Goal: Transaction & Acquisition: Subscribe to service/newsletter

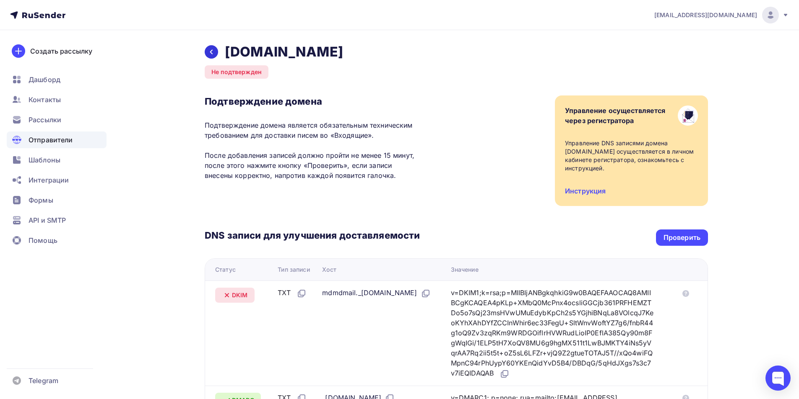
click at [208, 50] on icon at bounding box center [211, 52] width 7 height 7
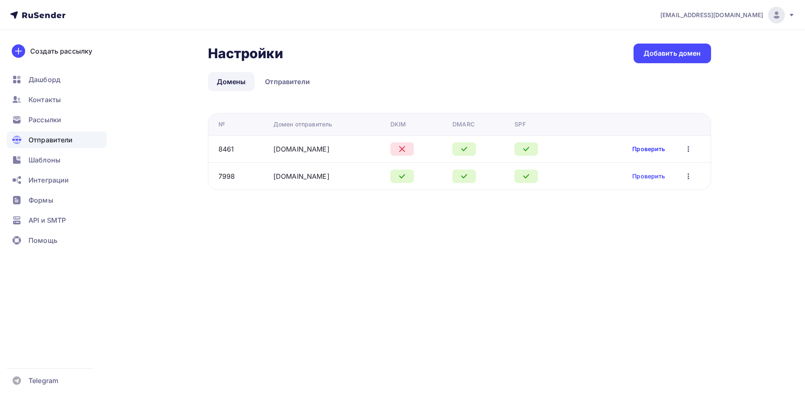
click at [647, 150] on link "Проверить" at bounding box center [648, 149] width 33 height 8
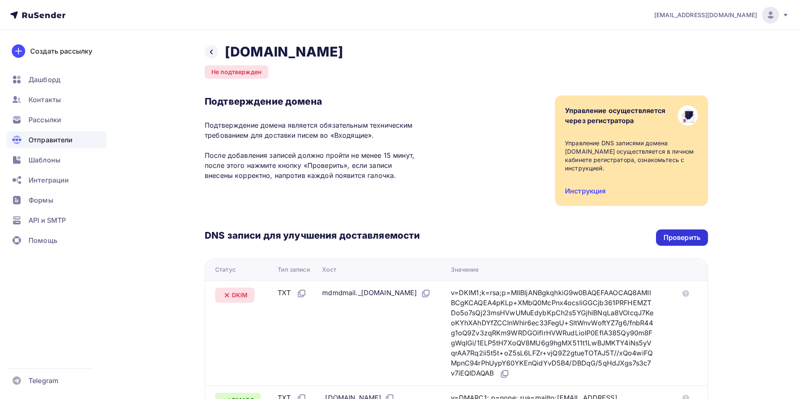
click at [696, 234] on div "Проверить" at bounding box center [681, 238] width 37 height 10
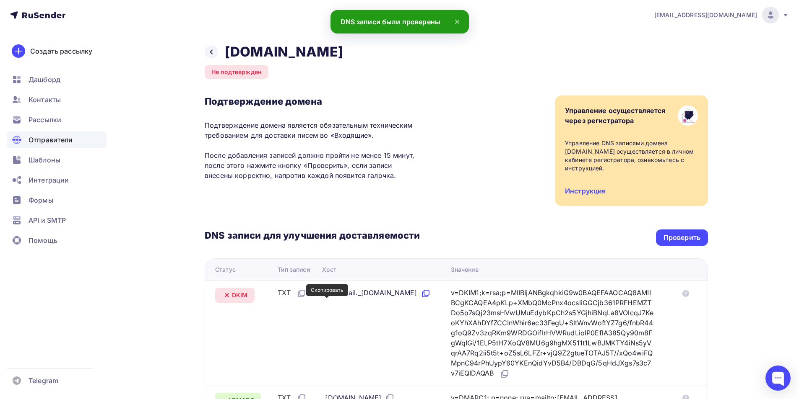
click at [420, 299] on icon at bounding box center [425, 294] width 10 height 10
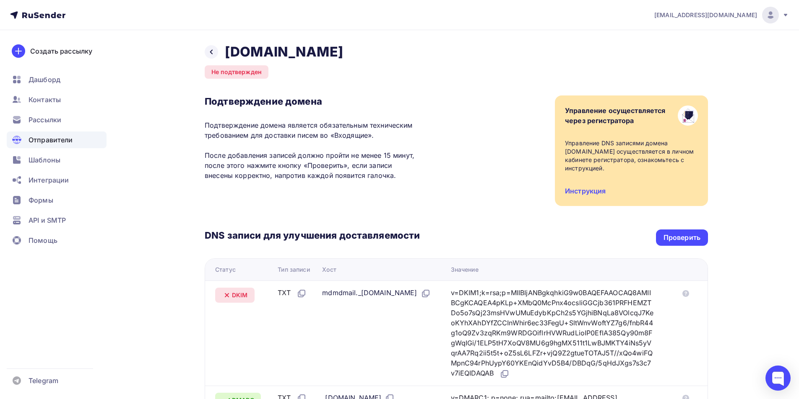
scroll to position [208, 0]
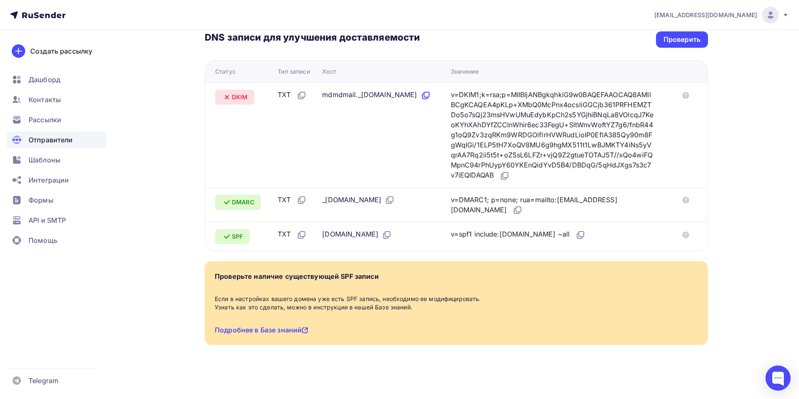
click at [420, 94] on icon at bounding box center [425, 96] width 10 height 10
click at [504, 176] on icon at bounding box center [504, 176] width 10 height 10
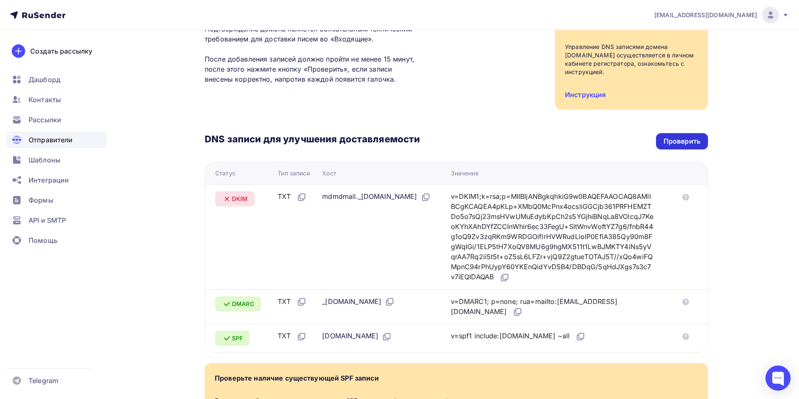
click at [678, 143] on div "Проверить" at bounding box center [681, 142] width 37 height 10
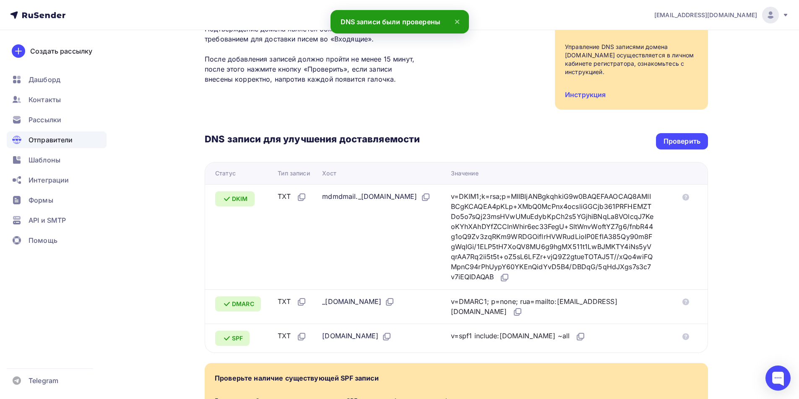
scroll to position [0, 0]
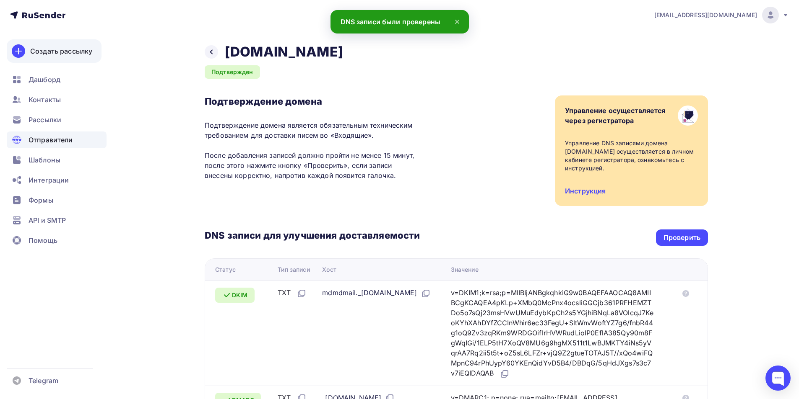
click at [61, 50] on div "Создать рассылку" at bounding box center [61, 51] width 62 height 10
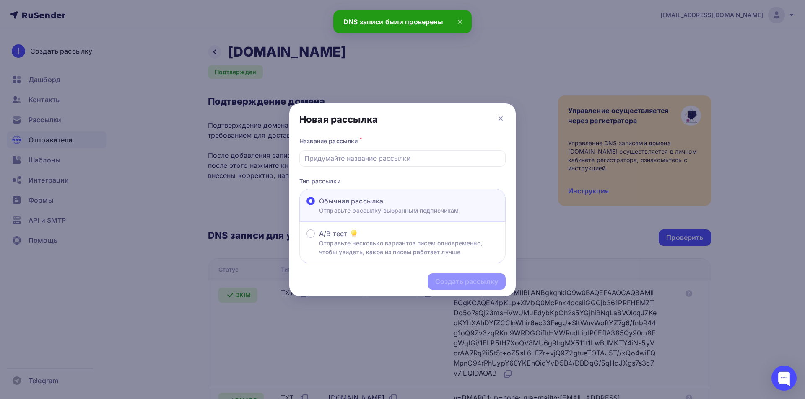
click at [397, 145] on div "Название рассылки *" at bounding box center [402, 141] width 206 height 12
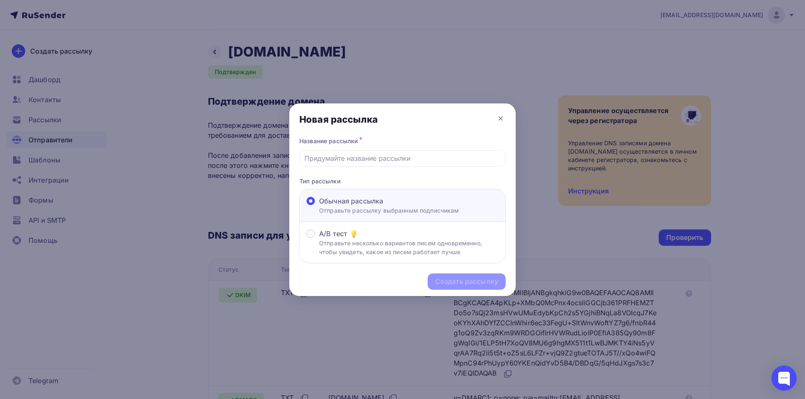
click at [386, 170] on div "Название рассылки * Тип рассылки Обычная рассылка Отправьте рассылку выбранным …" at bounding box center [402, 199] width 226 height 129
click at [381, 135] on div "Название рассылки *" at bounding box center [402, 141] width 206 height 12
click at [363, 151] on div at bounding box center [402, 158] width 206 height 16
click at [366, 151] on div at bounding box center [402, 158] width 206 height 16
click at [366, 156] on input "text" at bounding box center [402, 158] width 197 height 10
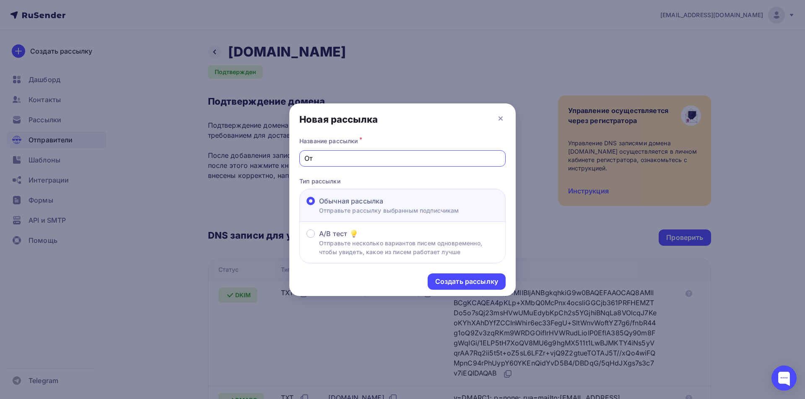
type input "О"
type input "Курс по AI"
click at [479, 277] on div "Создать рассылку" at bounding box center [467, 282] width 78 height 16
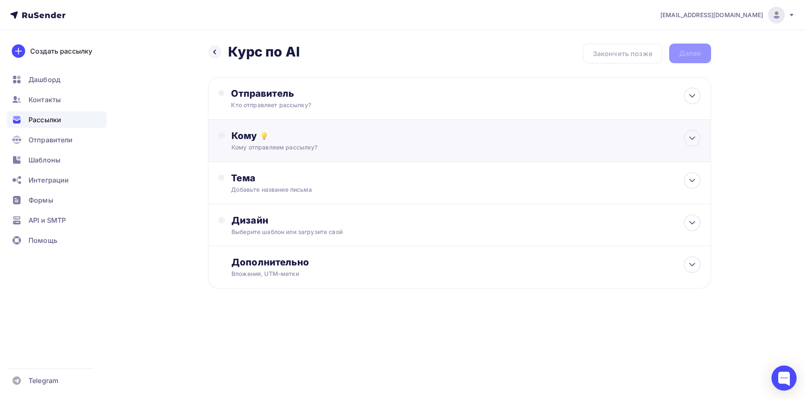
click at [294, 140] on div "Кому" at bounding box center [465, 136] width 469 height 12
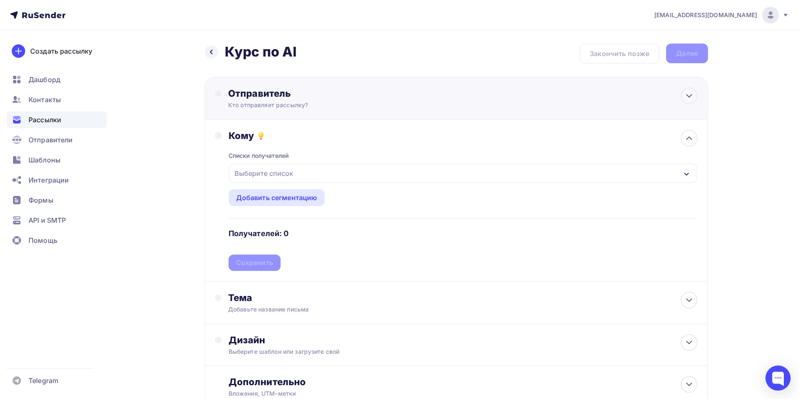
click at [294, 105] on div "Кто отправляет рассылку?" at bounding box center [309, 105] width 163 height 8
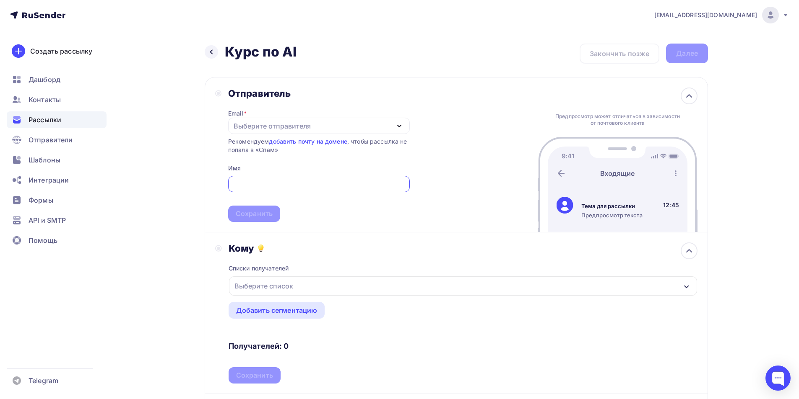
click at [281, 126] on div "Выберите отправителя" at bounding box center [271, 126] width 77 height 10
click at [282, 153] on div "info@weramail.com" at bounding box center [297, 151] width 118 height 10
click at [275, 180] on input "text" at bounding box center [319, 184] width 172 height 10
paste input "Mail-Inform"
type input "Mail-Inform"
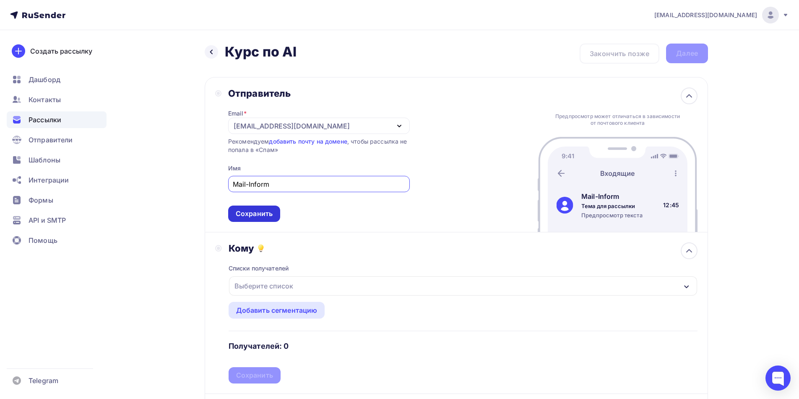
click at [254, 207] on div "Сохранить" at bounding box center [254, 214] width 52 height 16
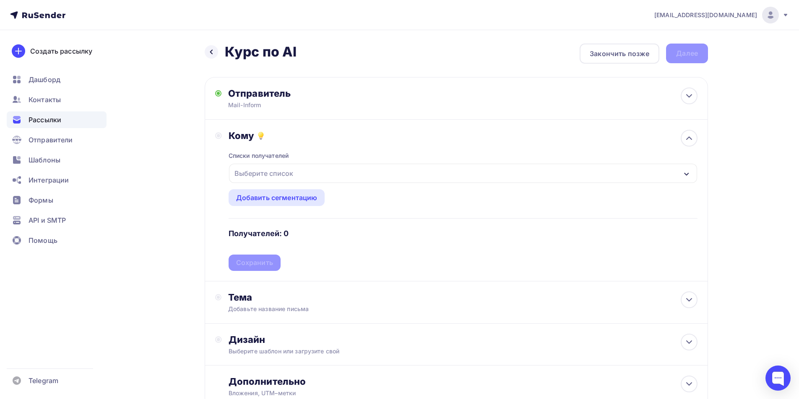
click at [301, 180] on div "Выберите список" at bounding box center [463, 173] width 468 height 19
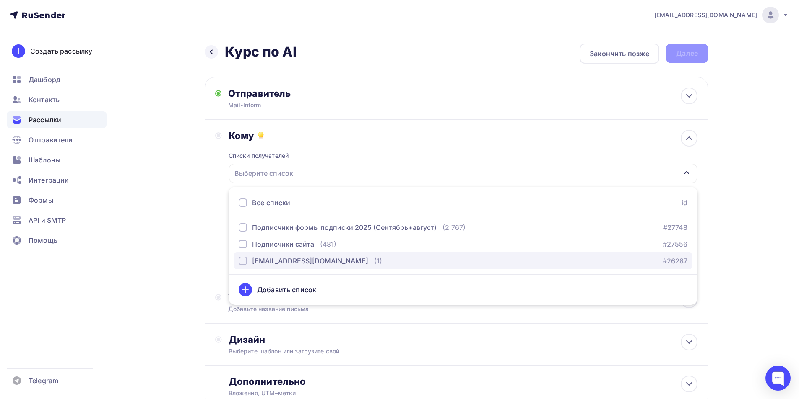
click at [270, 258] on div "[EMAIL_ADDRESS][DOMAIN_NAME]" at bounding box center [310, 261] width 116 height 10
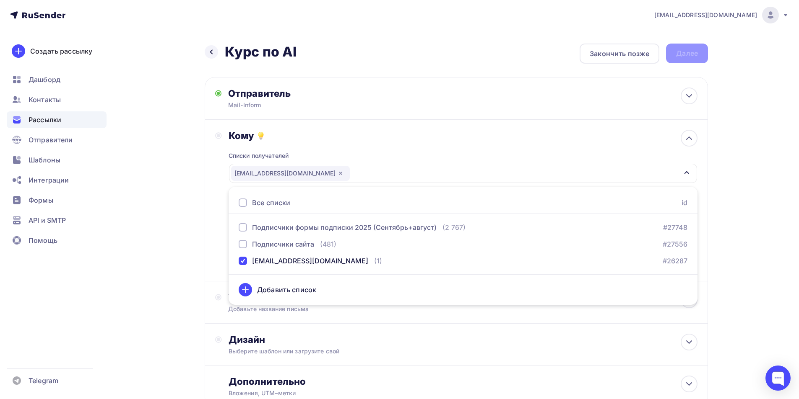
click at [200, 229] on div "Назад Курс по AI Курс по AI Закончить позже Далее Отправитель Mail-Inform Email…" at bounding box center [399, 246] width 687 height 432
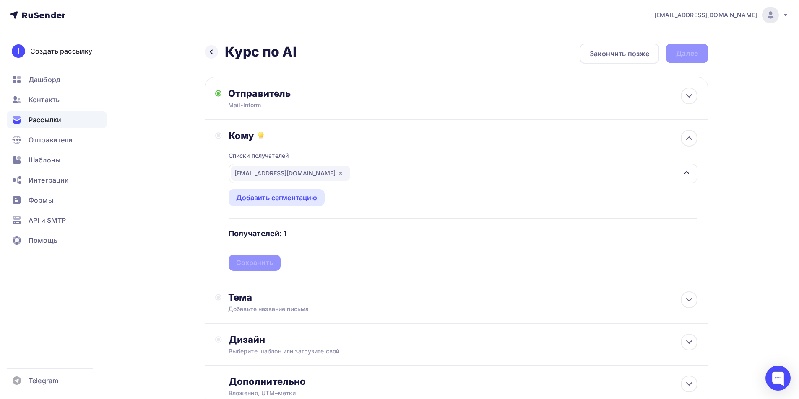
click at [264, 261] on div "Списки получателей stepanishina.nurzhanat1996@mail.ru Все списки id Подписчики …" at bounding box center [462, 207] width 469 height 130
click at [262, 257] on div "Сохранить" at bounding box center [254, 263] width 52 height 16
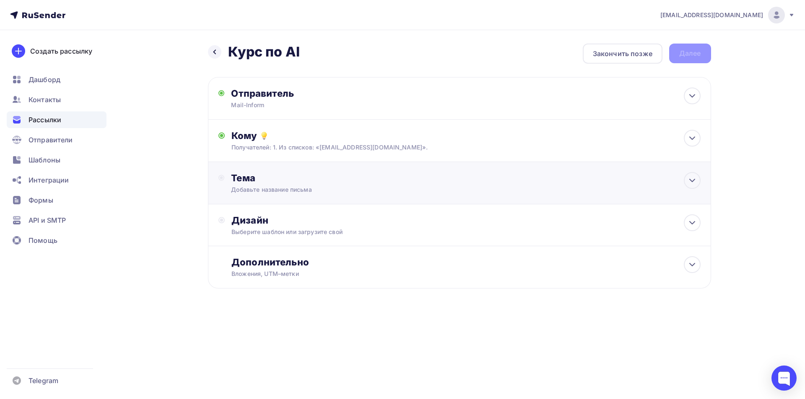
click at [282, 186] on div "Тема Добавьте название письма Тема * Рекомендуем использовать не более 150 симв…" at bounding box center [314, 183] width 166 height 22
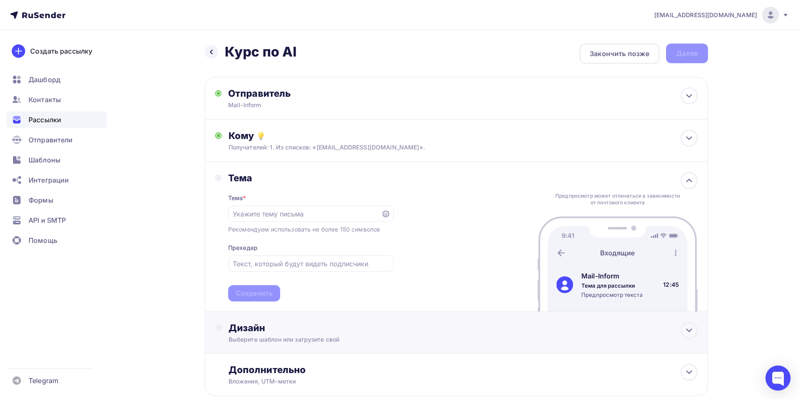
click at [302, 342] on div "Выберите шаблон или загрузите свой" at bounding box center [439, 340] width 422 height 8
click at [286, 363] on div "Выбрать шаблон" at bounding box center [265, 363] width 58 height 10
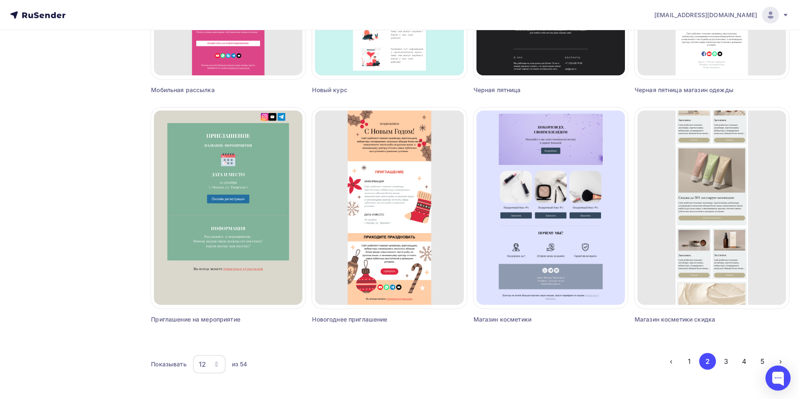
scroll to position [460, 0]
click at [721, 359] on button "3" at bounding box center [725, 361] width 17 height 17
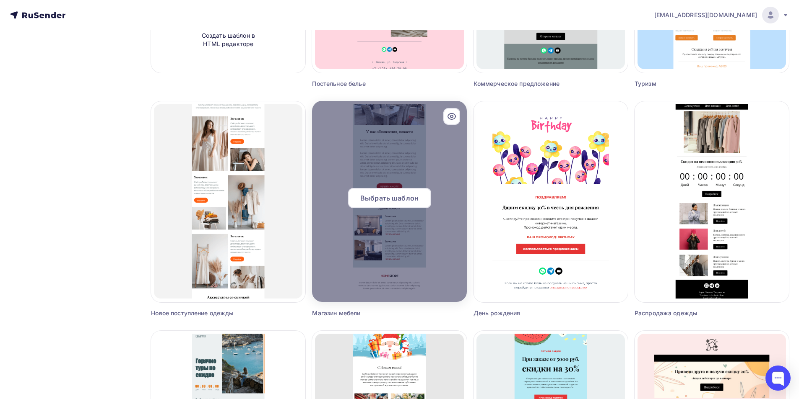
scroll to position [13, 0]
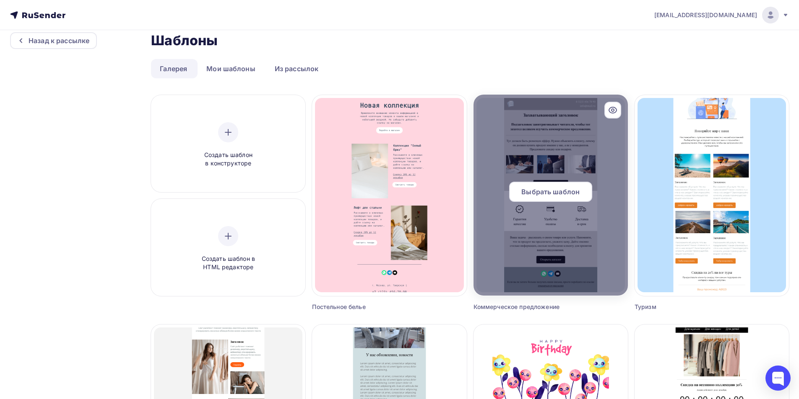
click at [554, 197] on div "Выбрать шаблон" at bounding box center [550, 192] width 83 height 20
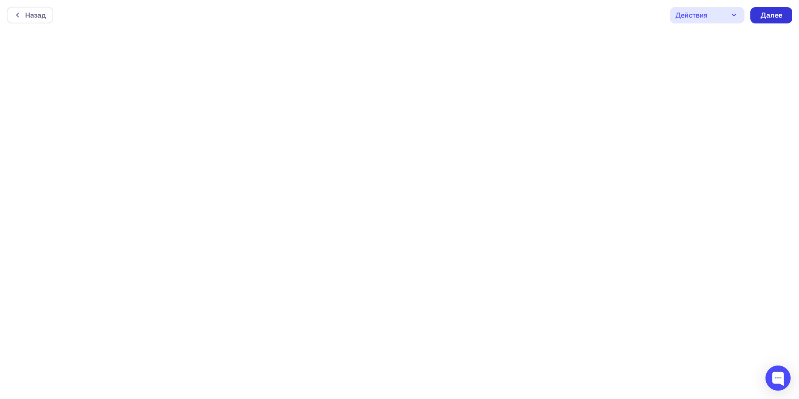
click at [766, 18] on div "Далее" at bounding box center [771, 15] width 22 height 10
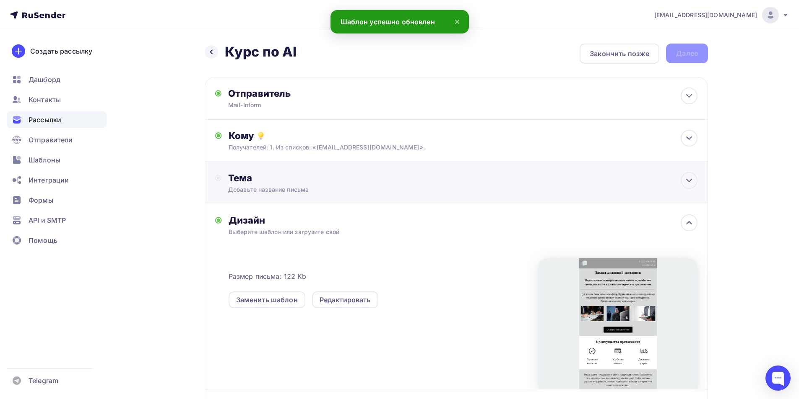
click at [283, 183] on div "Тема" at bounding box center [311, 178] width 166 height 12
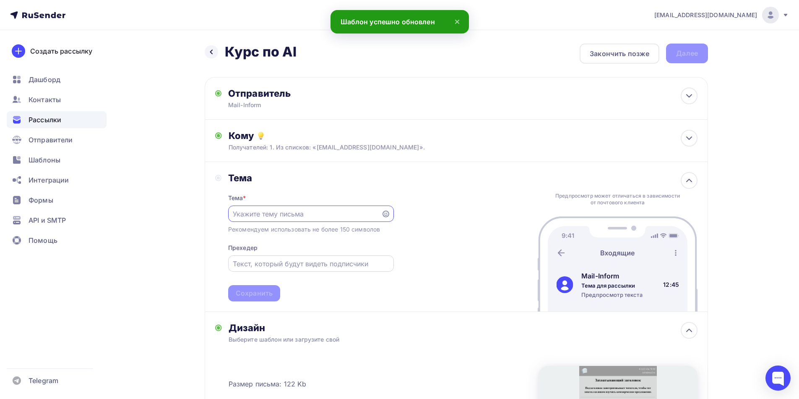
paste input "Захватывающий заголовок"
type input "Захватывающий заголовок"
click at [335, 285] on div "Тема * Захватывающий заголовок Рекомендуем использовать не более 150 символов П…" at bounding box center [311, 243] width 166 height 118
click at [260, 297] on div "Сохранить" at bounding box center [254, 294] width 37 height 10
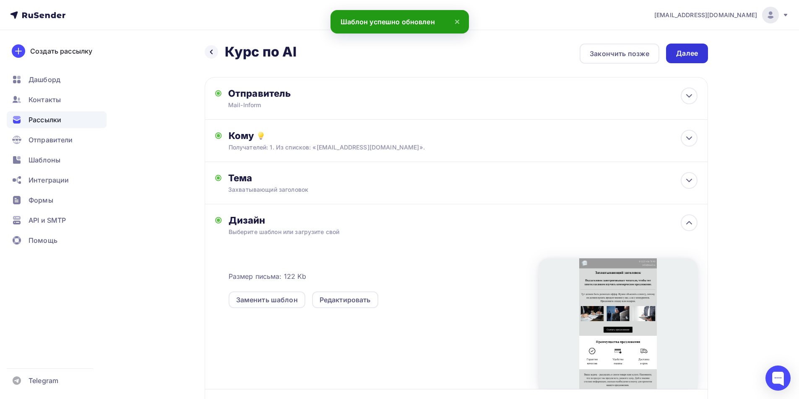
click at [682, 57] on div "Далее" at bounding box center [687, 54] width 22 height 10
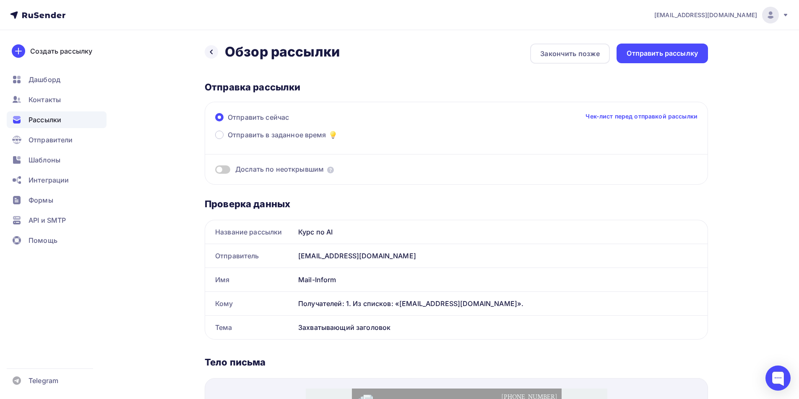
click at [681, 59] on div "Отправить рассылку" at bounding box center [661, 54] width 91 height 20
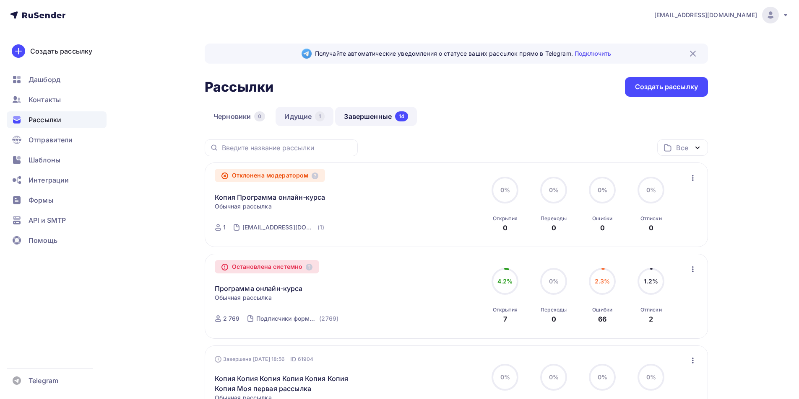
click at [322, 112] on div "1" at bounding box center [320, 117] width 10 height 10
click at [301, 108] on link "Идущие 1" at bounding box center [304, 116] width 58 height 19
click at [311, 119] on link "Идущие 1" at bounding box center [304, 116] width 58 height 19
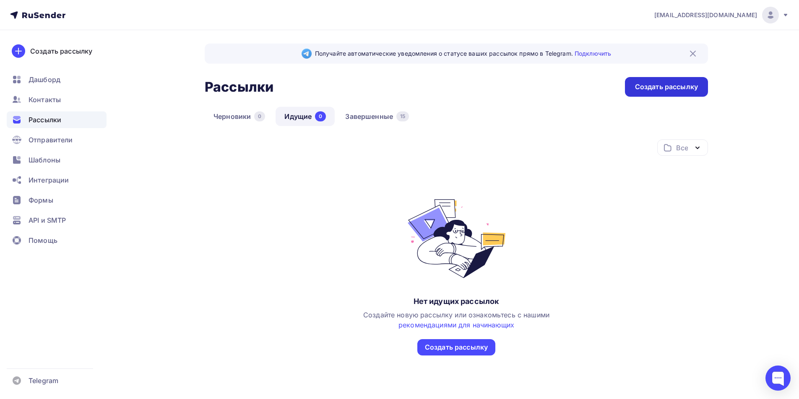
click at [673, 82] on div "Создать рассылку" at bounding box center [666, 87] width 63 height 10
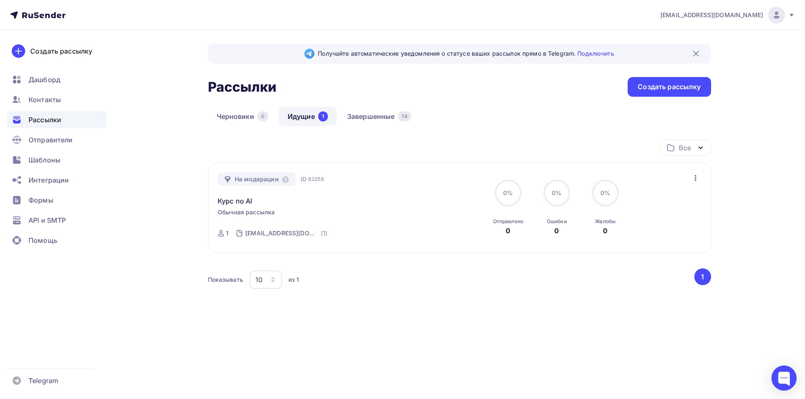
click at [695, 166] on div "На модерации ID 62258 Курс по AI Обычная рассылка Отправка ID 62258 1 [EMAIL_AD…" at bounding box center [459, 208] width 503 height 91
click at [692, 179] on icon "button" at bounding box center [695, 178] width 10 height 10
click at [460, 113] on div "Черновики 0 Идущие 1 Завершенные 14" at bounding box center [459, 123] width 503 height 33
click at [674, 88] on div "Создать рассылку" at bounding box center [669, 87] width 63 height 10
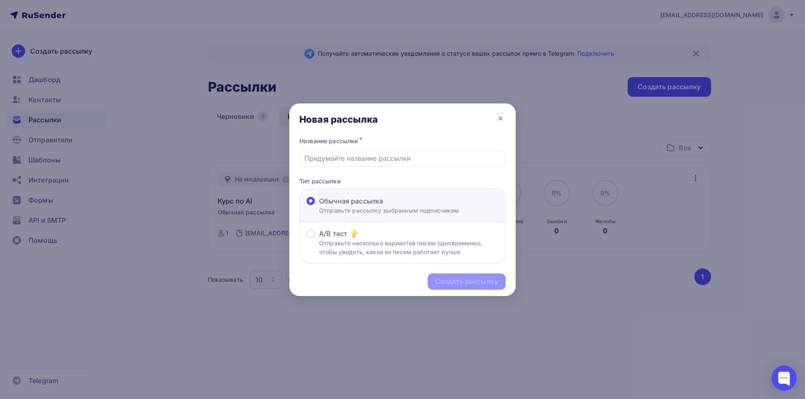
click at [345, 143] on div "Название рассылки *" at bounding box center [402, 141] width 206 height 12
click at [347, 157] on input "text" at bounding box center [402, 158] width 197 height 10
type input "Курс по AI"
click at [463, 285] on div "Создать рассылку" at bounding box center [466, 282] width 63 height 10
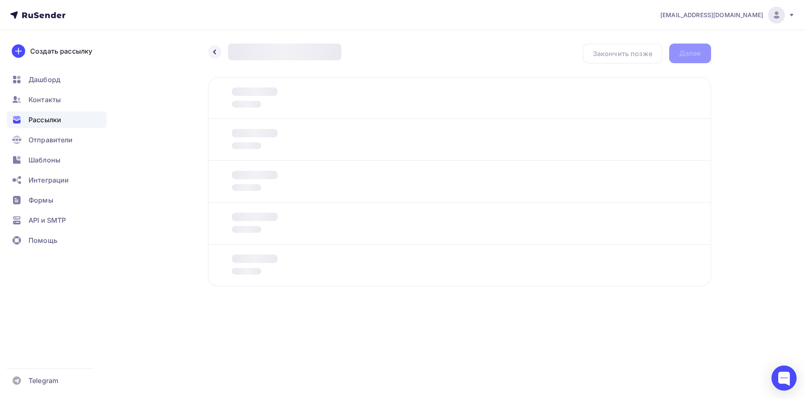
click at [32, 120] on span "Рассылки" at bounding box center [45, 120] width 33 height 10
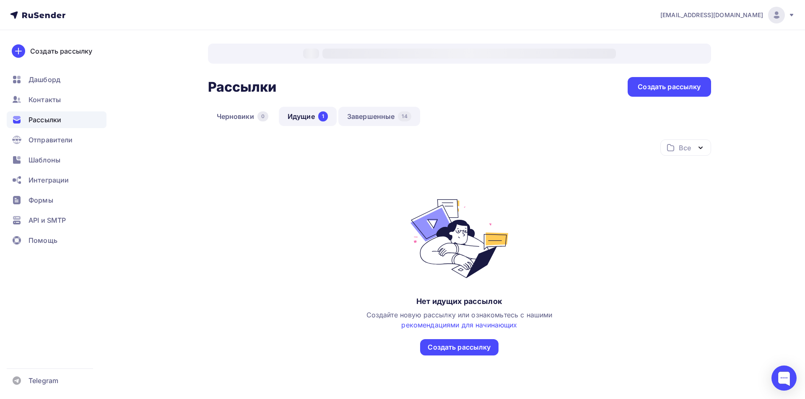
click at [385, 113] on link "Завершенные 14" at bounding box center [379, 116] width 82 height 19
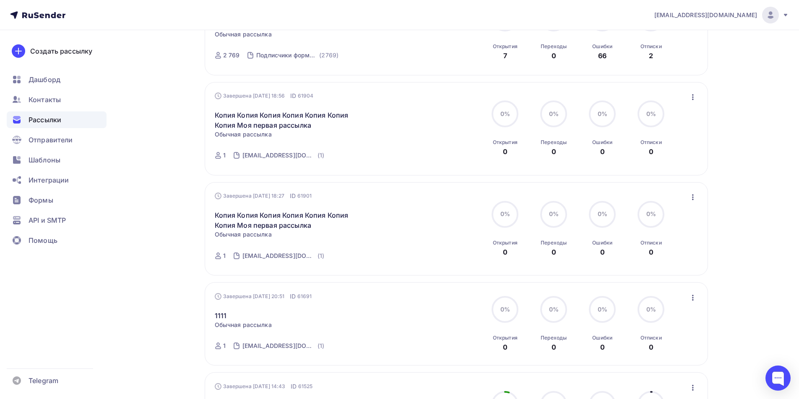
scroll to position [335, 0]
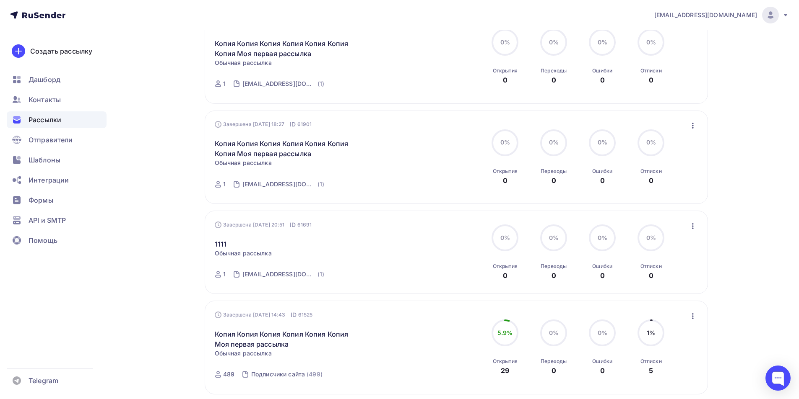
click at [697, 135] on div "Завершена [DATE] 18:27 ID 61901 Копия Копия Копия Копия Копия Копия Копия Моя п…" at bounding box center [456, 157] width 483 height 74
click at [692, 127] on icon "button" at bounding box center [692, 126] width 10 height 10
click at [720, 124] on div "Получайте автоматические уведомления о статусе ваших рассылок прямо в Telegram.…" at bounding box center [399, 287] width 687 height 1184
click at [693, 316] on button "button" at bounding box center [692, 316] width 11 height 11
click at [648, 249] on link "Обзор рассылки" at bounding box center [654, 254] width 96 height 17
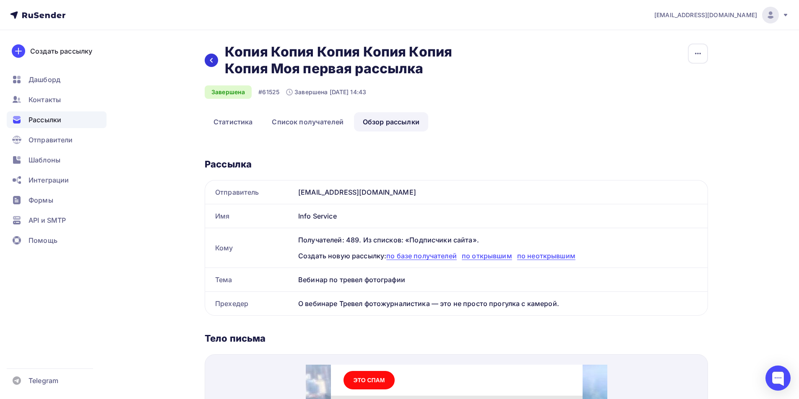
click at [212, 60] on icon at bounding box center [211, 60] width 7 height 7
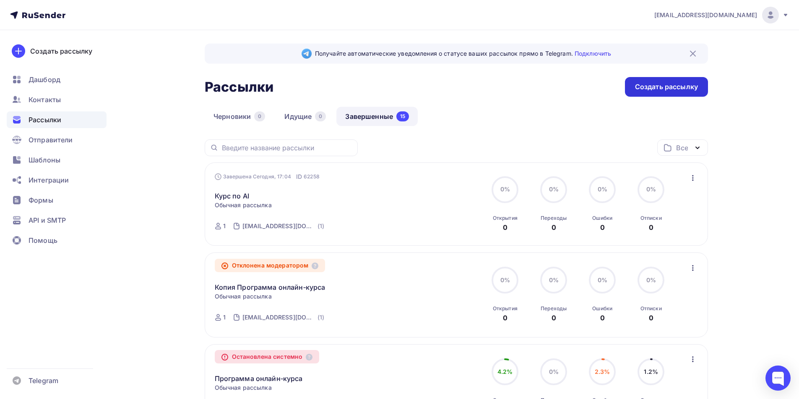
click at [662, 80] on div "Создать рассылку" at bounding box center [666, 87] width 83 height 20
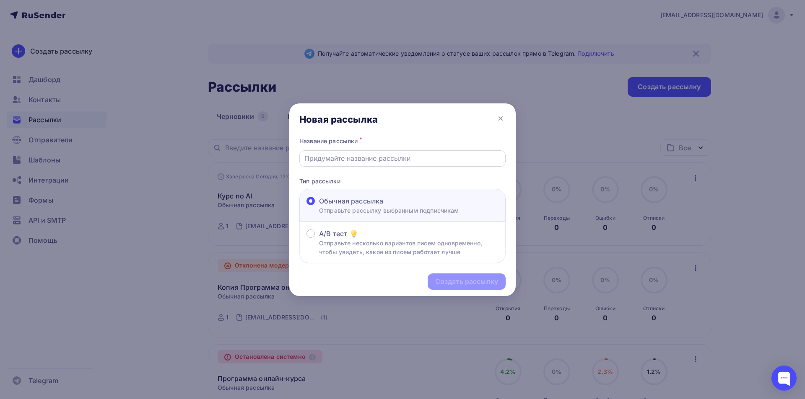
click at [366, 151] on div at bounding box center [402, 158] width 206 height 16
click at [368, 162] on input "text" at bounding box center [402, 158] width 197 height 10
type input "Курс по AI"
click at [460, 278] on div "Создать рассылку" at bounding box center [466, 282] width 63 height 10
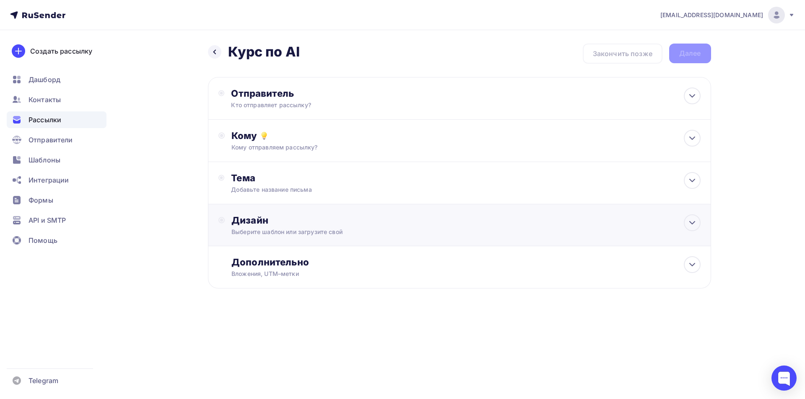
click at [268, 222] on div "Дизайн" at bounding box center [465, 221] width 469 height 12
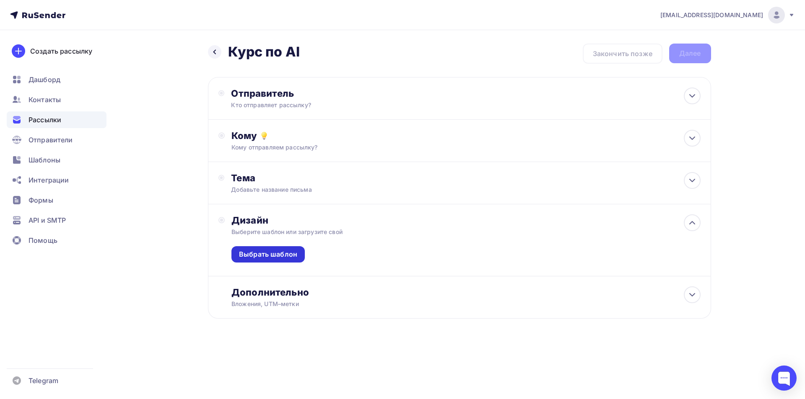
click at [279, 255] on div "Выбрать шаблон" at bounding box center [268, 255] width 58 height 10
click at [272, 255] on div "Выбрать шаблон" at bounding box center [268, 255] width 58 height 10
click at [272, 104] on div "Кто отправляет рассылку?" at bounding box center [312, 105] width 163 height 8
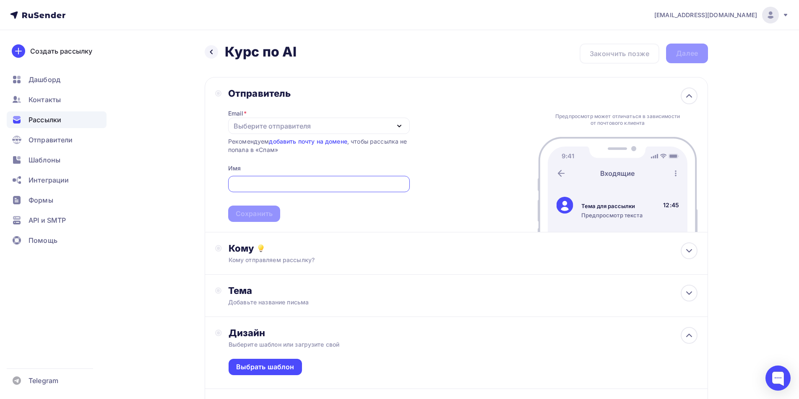
click at [265, 122] on div "Выберите отправителя" at bounding box center [271, 126] width 77 height 10
click at [363, 90] on div "Отправитель" at bounding box center [319, 94] width 182 height 12
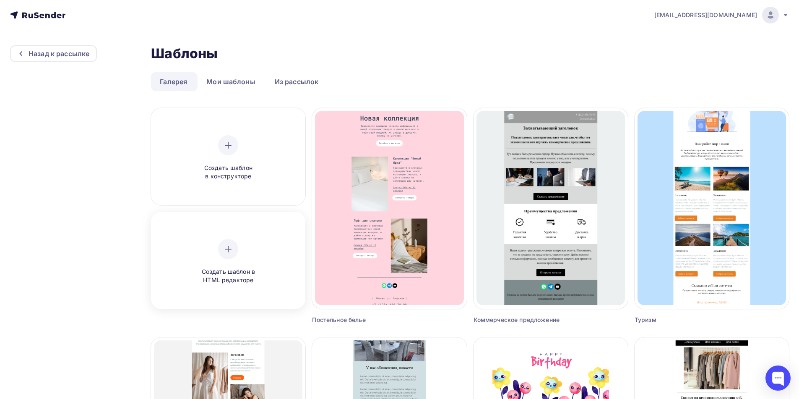
click at [222, 257] on div "Создать шаблон в HTML редакторе" at bounding box center [228, 262] width 80 height 46
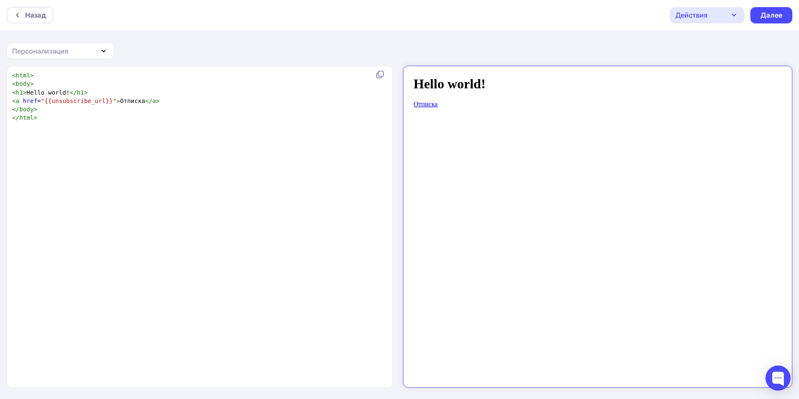
click at [178, 173] on div "xxxxxxxxxx < html > < body > < h1 > Hello world! </ h1 > < a href = "{{unsubscr…" at bounding box center [208, 238] width 396 height 336
type textarea "<html> <body> <h1>Hello world!</h1> <a href="{{unsubscribe_url}}">Отписка</a> <…"
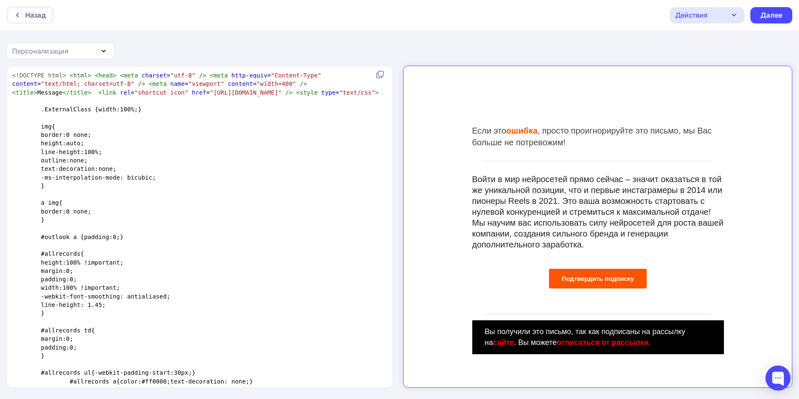
scroll to position [1203, 0]
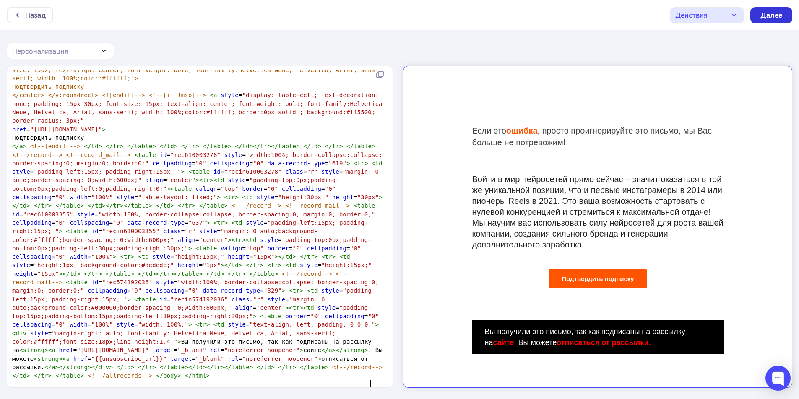
click at [778, 19] on div "Далее" at bounding box center [771, 15] width 22 height 10
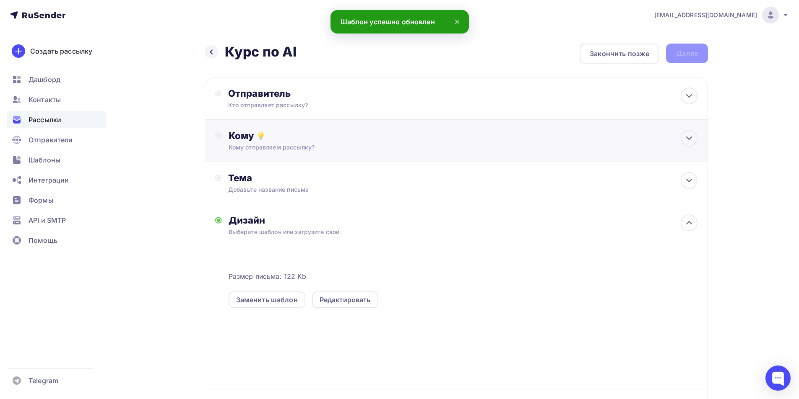
click at [271, 133] on div "Кому" at bounding box center [462, 136] width 469 height 12
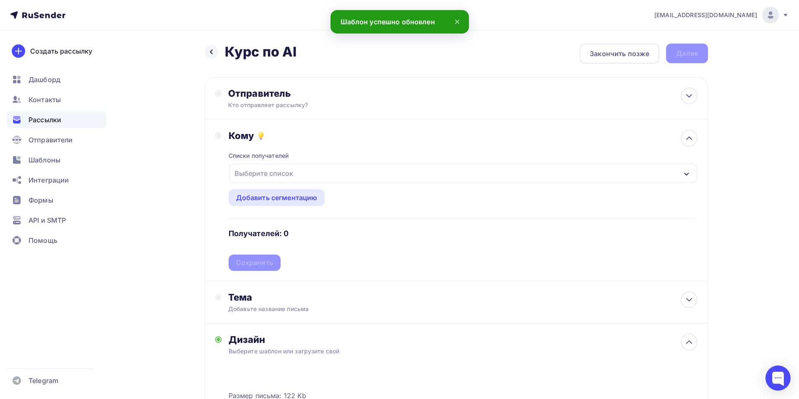
click at [257, 169] on div "Выберите список" at bounding box center [263, 173] width 65 height 15
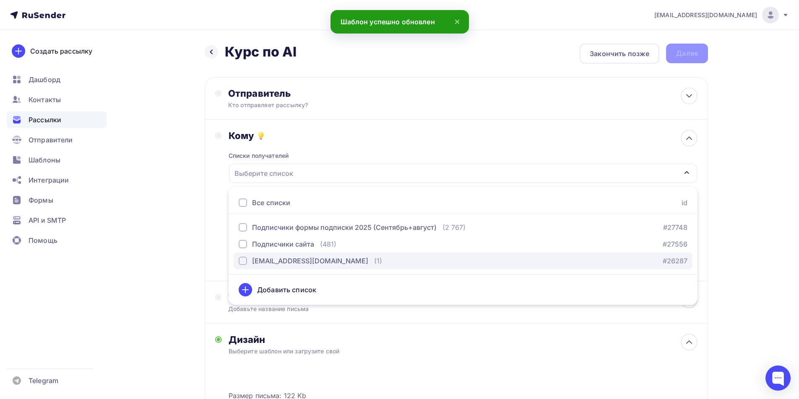
click at [268, 266] on div "[EMAIL_ADDRESS][DOMAIN_NAME]" at bounding box center [310, 261] width 116 height 10
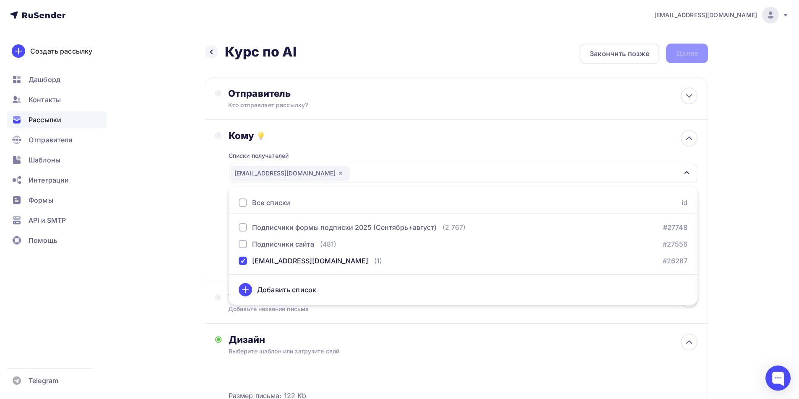
click at [189, 231] on div "Назад Курс по AI Курс по AI Закончить позже Далее Отправитель Кто отправляет ра…" at bounding box center [399, 318] width 687 height 576
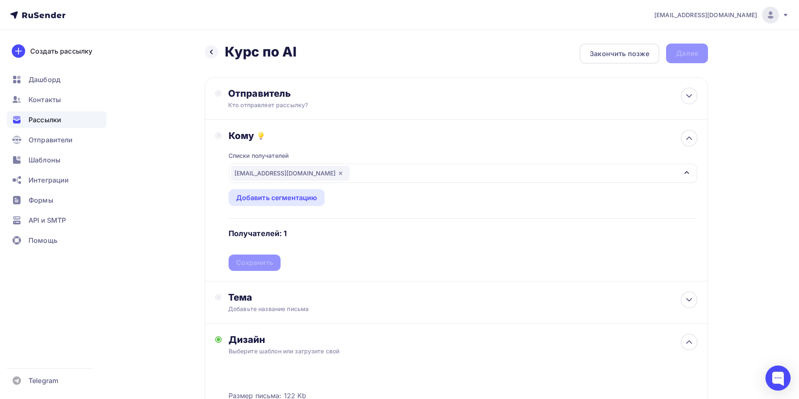
click at [263, 259] on div "Списки получателей stepanishina.nurzhanat1996@mail.ru Все списки id Подписчики …" at bounding box center [462, 207] width 469 height 130
click at [267, 269] on div "Сохранить" at bounding box center [254, 263] width 52 height 16
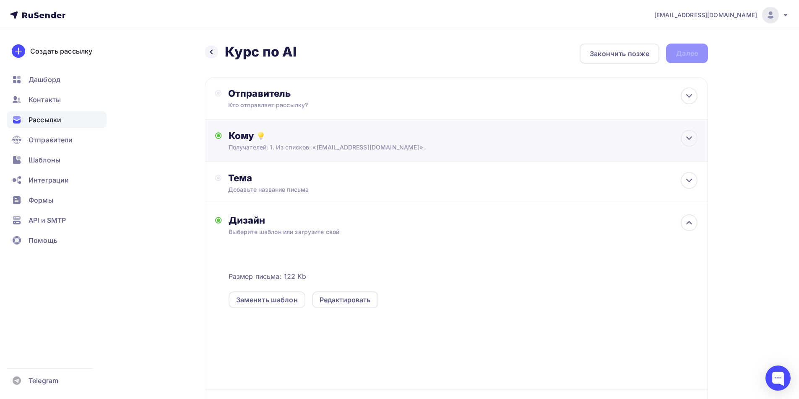
click at [262, 96] on div "Отправитель" at bounding box center [319, 94] width 182 height 12
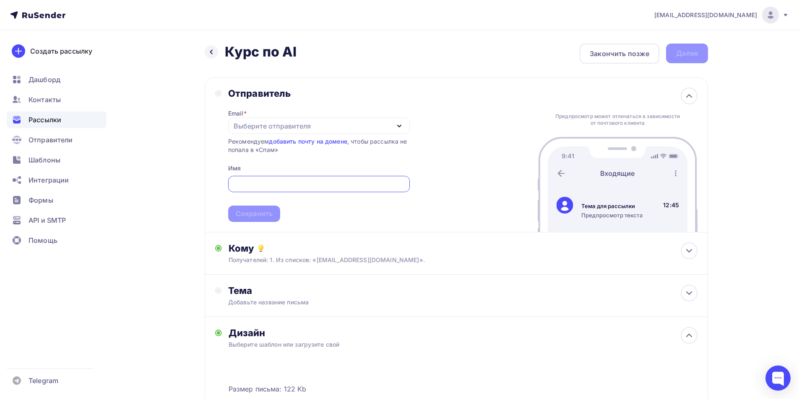
click at [280, 124] on div "Выберите отправителя" at bounding box center [271, 126] width 77 height 10
click at [279, 158] on link "info@weramail.com" at bounding box center [318, 151] width 171 height 17
click at [283, 192] on div at bounding box center [319, 184] width 182 height 16
click at [309, 200] on span "Сохранить" at bounding box center [319, 197] width 182 height 49
click at [302, 184] on input "text" at bounding box center [319, 184] width 172 height 10
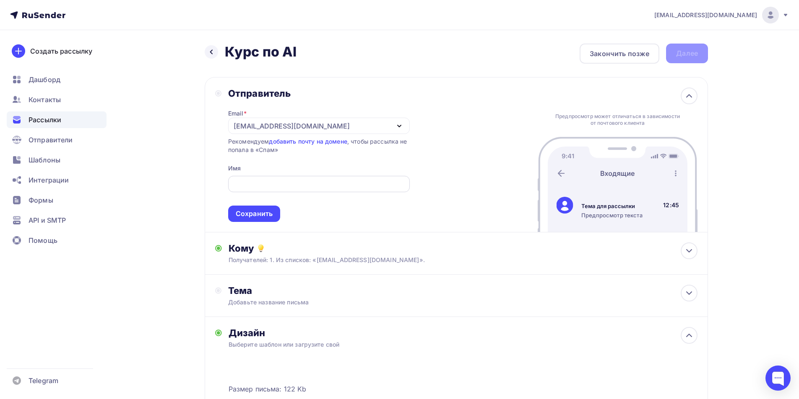
paste input "Info Service"
type input "Info Service"
click at [257, 213] on div "Сохранить" at bounding box center [254, 214] width 37 height 10
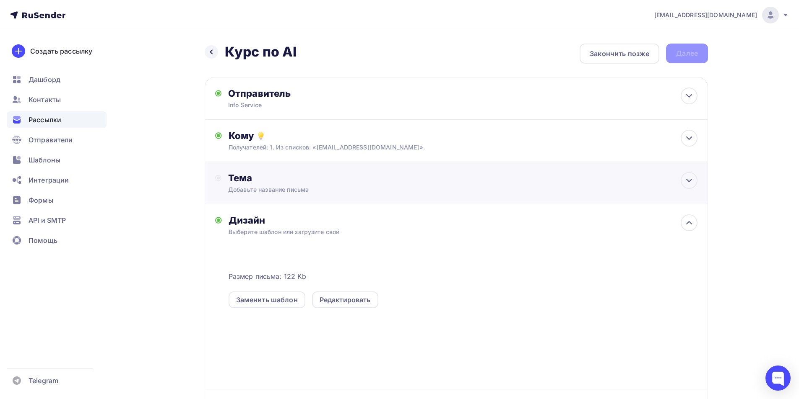
click at [298, 194] on div "Добавьте название письма" at bounding box center [302, 190] width 149 height 8
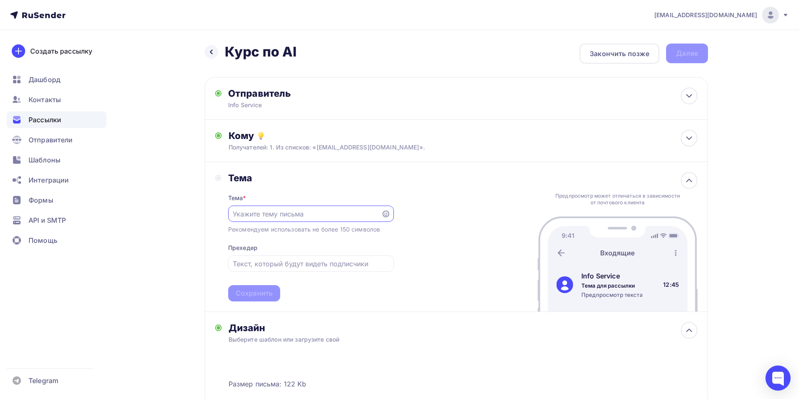
paste input "Как использовать нейросети"
type input "Как использовать нейросети"
click at [260, 300] on div "Сохранить" at bounding box center [254, 293] width 52 height 16
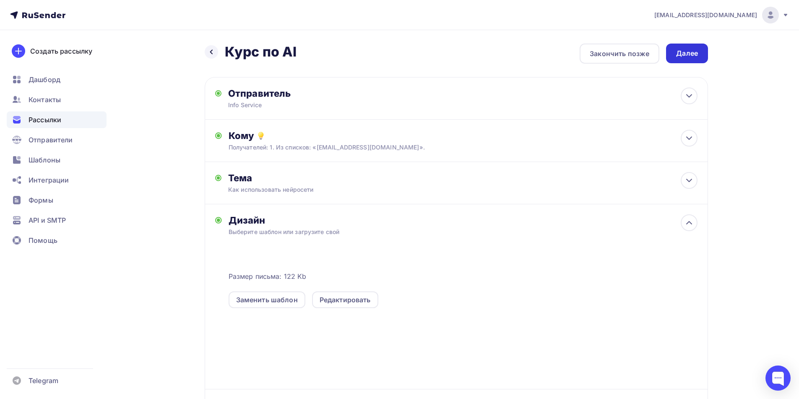
click at [678, 58] on div "Далее" at bounding box center [687, 54] width 22 height 10
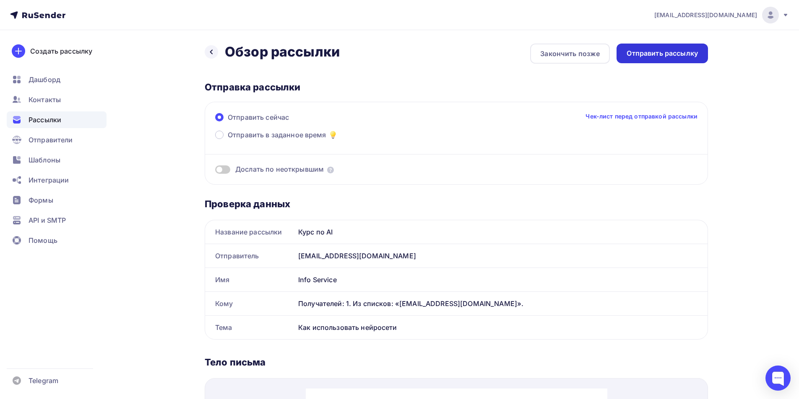
click at [680, 52] on div "Отправить рассылку" at bounding box center [661, 54] width 71 height 10
